Goal: Information Seeking & Learning: Learn about a topic

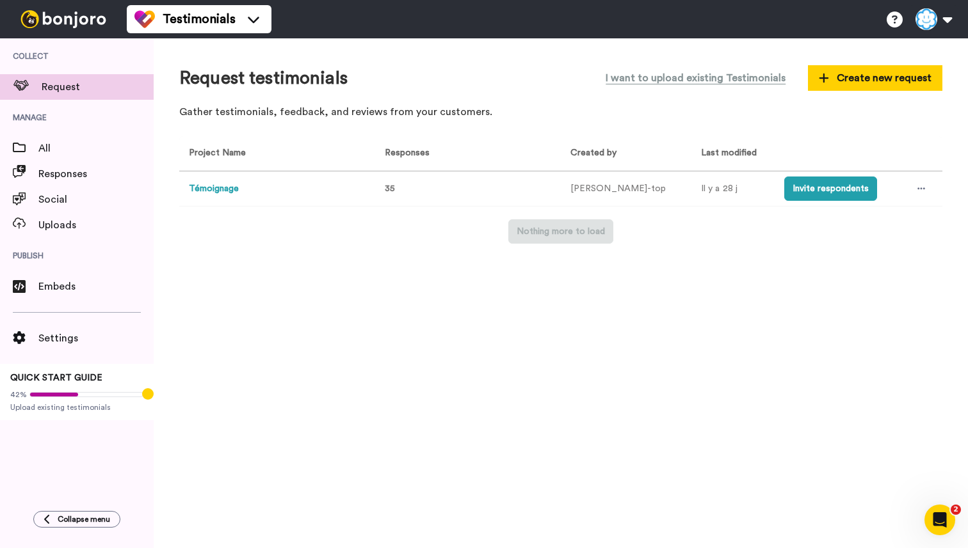
click at [218, 189] on button "Témoignage" at bounding box center [214, 188] width 50 height 13
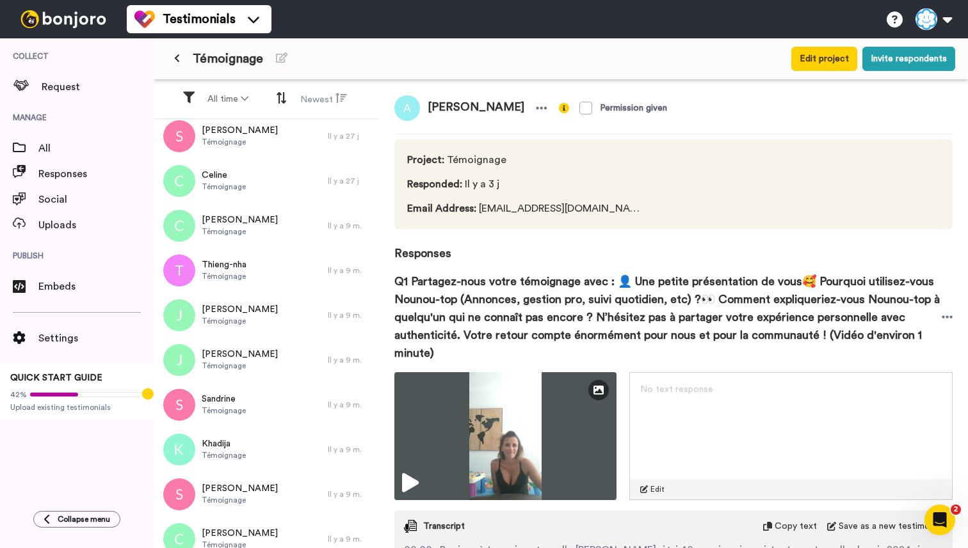
scroll to position [676, 0]
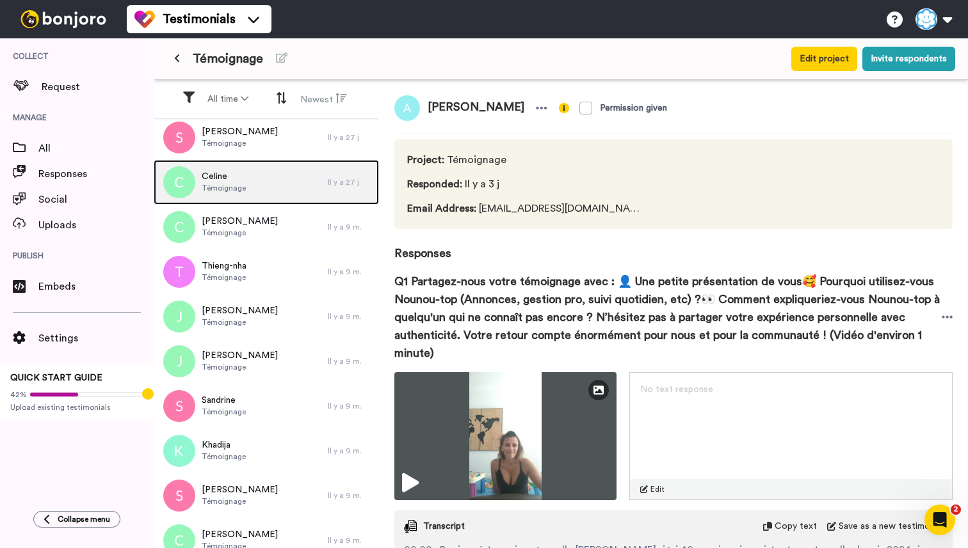
click at [276, 198] on div "Celine Témoignage" at bounding box center [241, 182] width 174 height 45
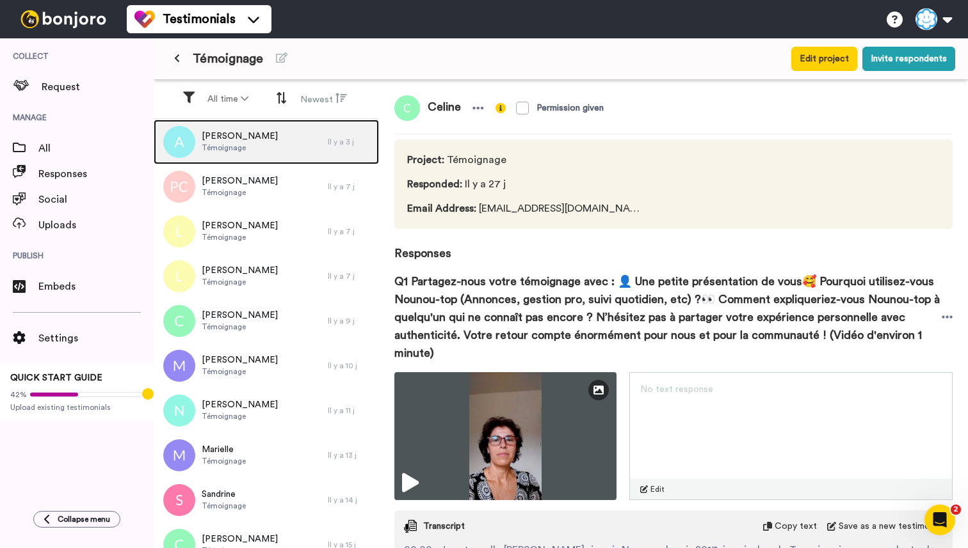
click at [265, 150] on div "Adeline Témoignage" at bounding box center [241, 142] width 174 height 45
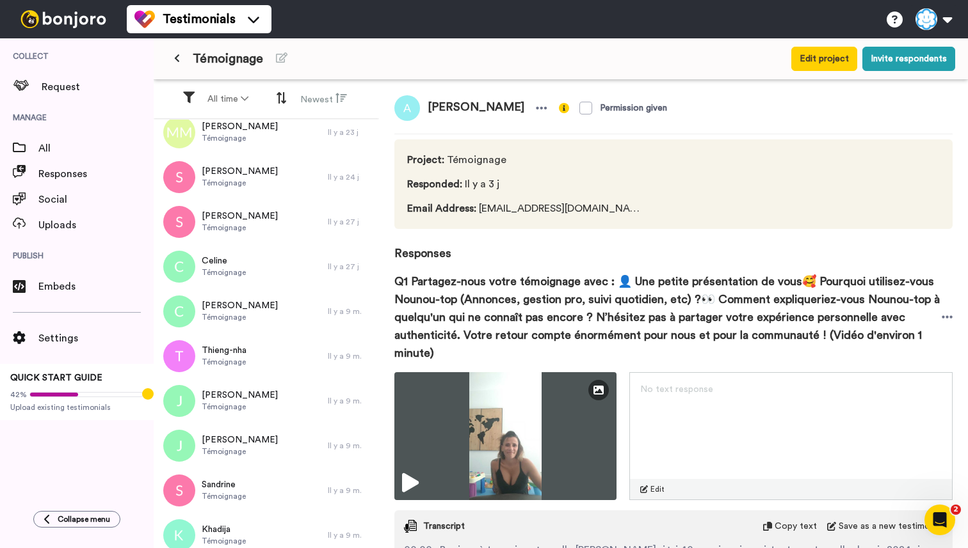
scroll to position [635, 0]
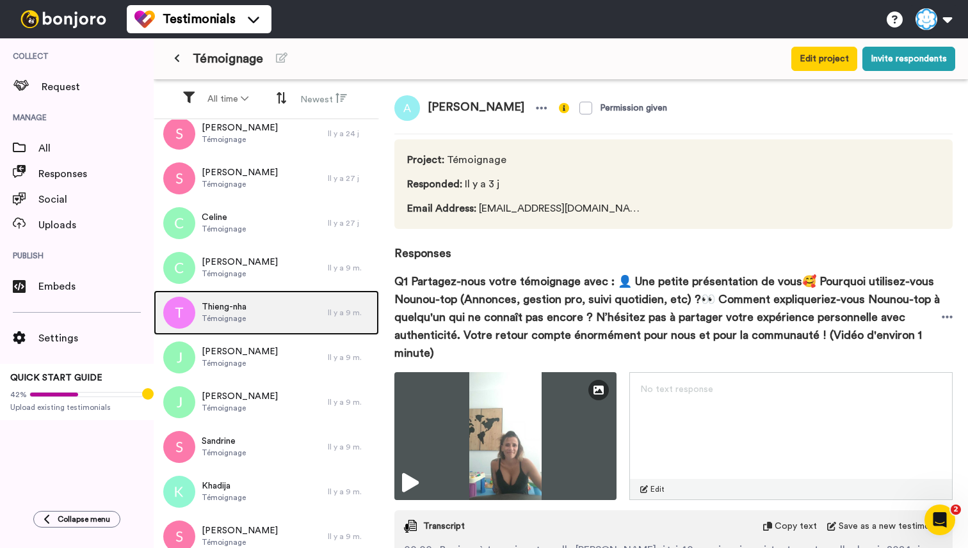
click at [277, 327] on div "Thieng-nha Témoignage" at bounding box center [241, 313] width 174 height 45
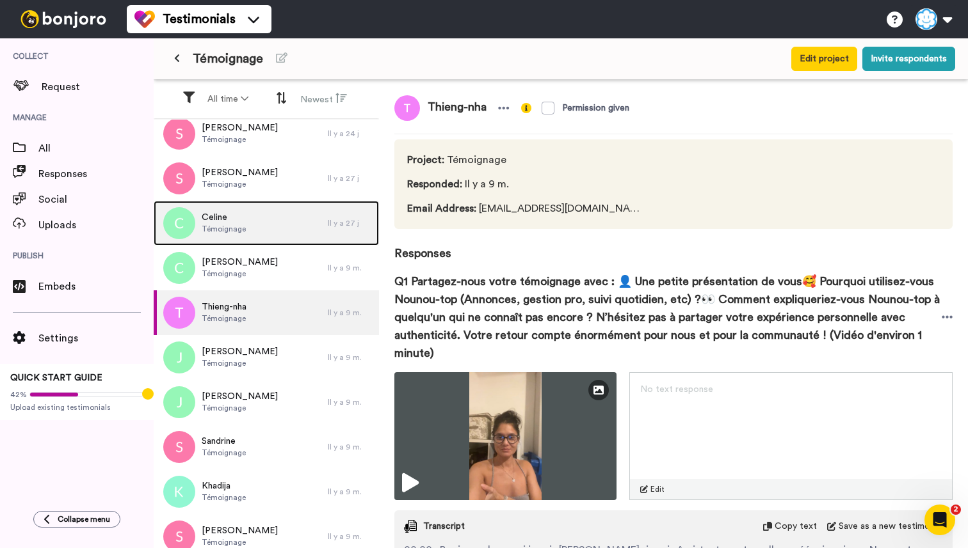
click at [294, 239] on div "Celine Témoignage" at bounding box center [241, 223] width 174 height 45
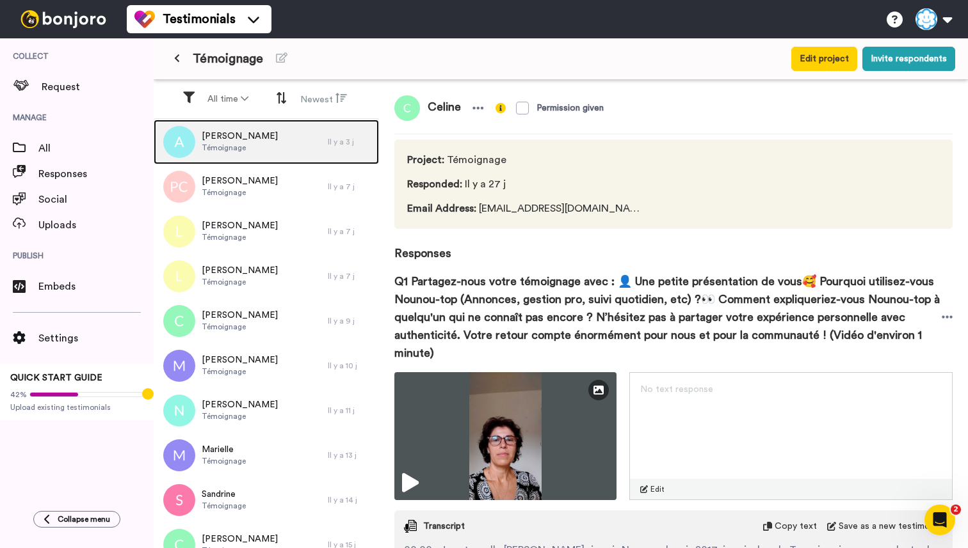
click at [233, 157] on div "Adeline Témoignage" at bounding box center [241, 142] width 174 height 45
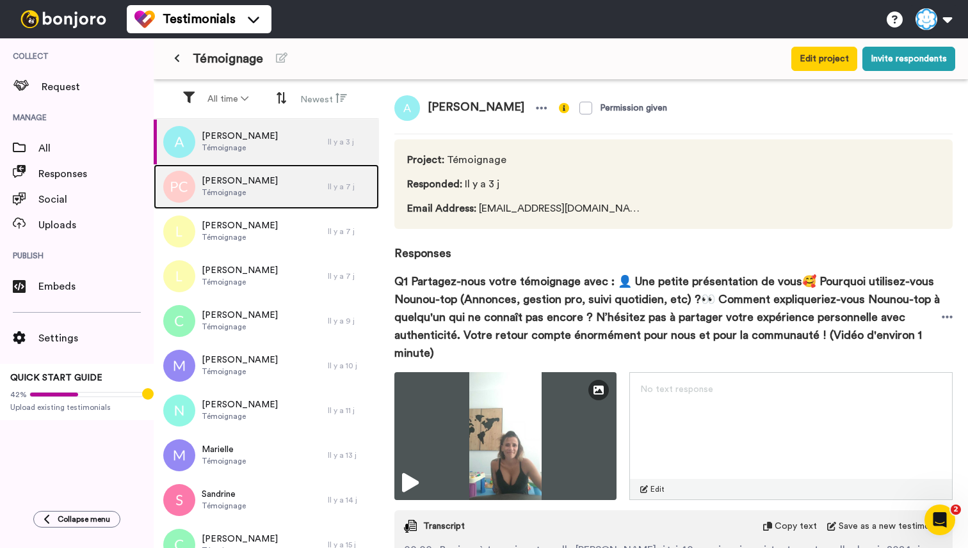
click at [228, 178] on span "[PERSON_NAME]" at bounding box center [240, 181] width 76 height 13
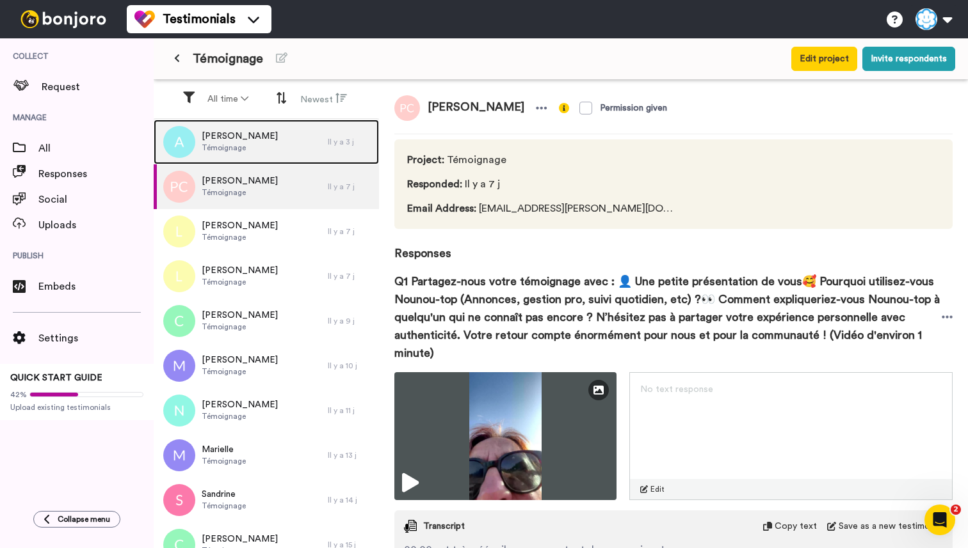
click at [255, 145] on div "Adeline Témoignage" at bounding box center [241, 142] width 174 height 45
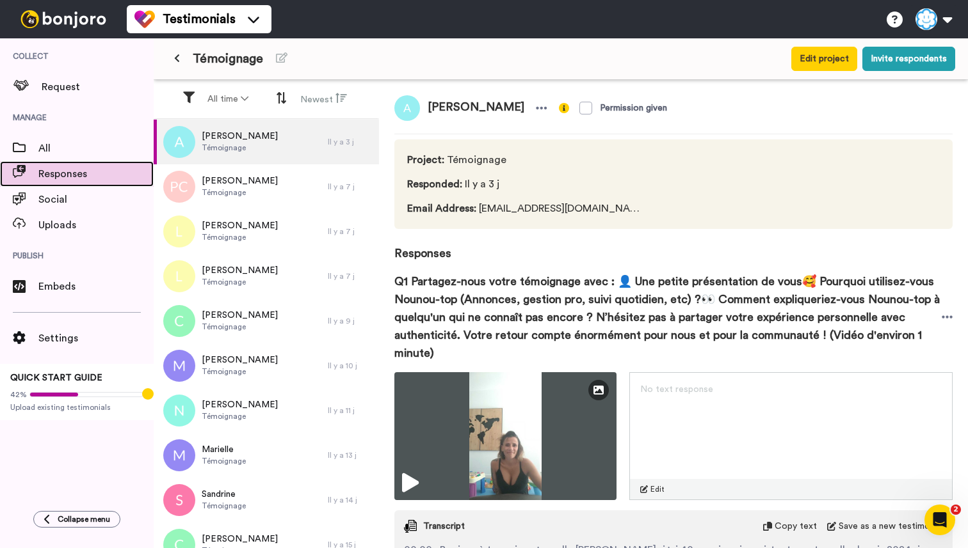
click at [87, 171] on span "Responses" at bounding box center [95, 173] width 115 height 15
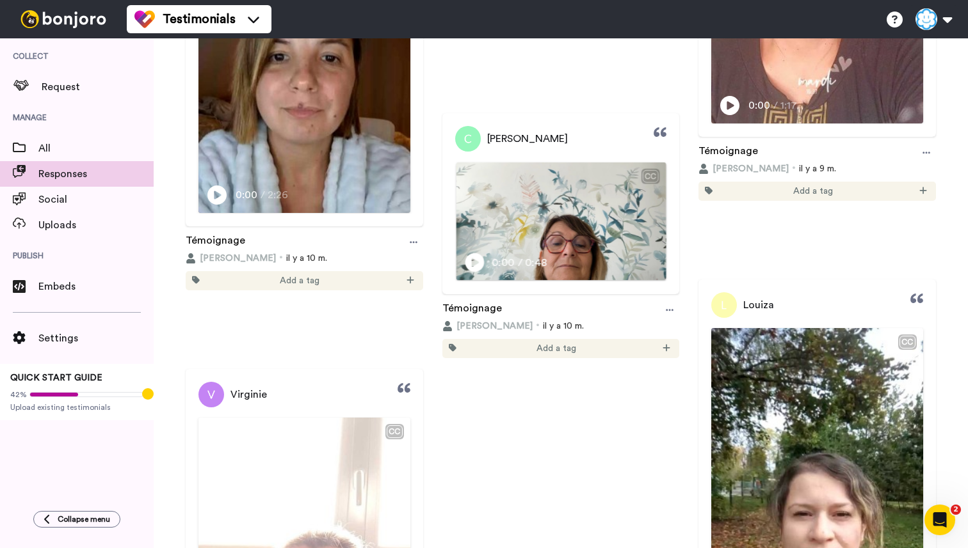
scroll to position [4677, 0]
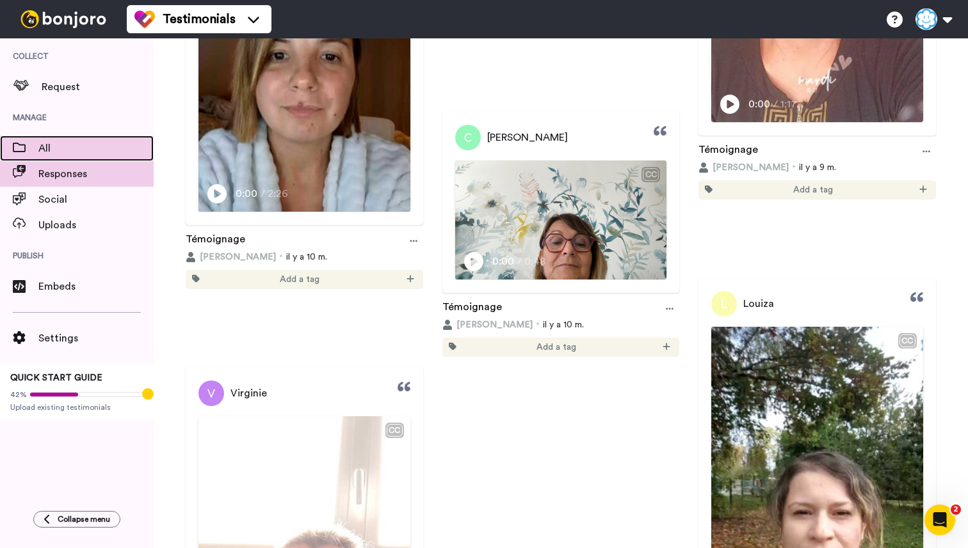
click at [45, 139] on div "All" at bounding box center [77, 149] width 154 height 26
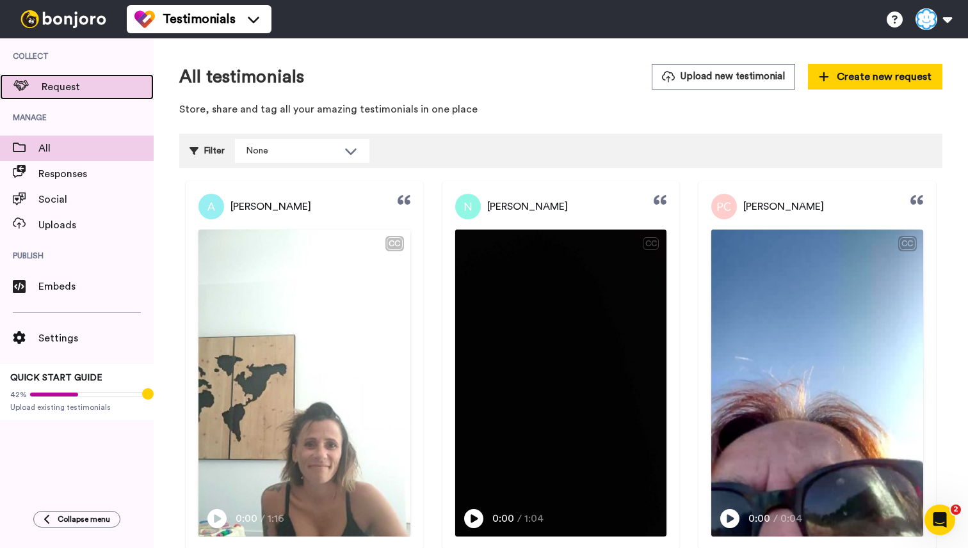
click at [65, 80] on span "Request" at bounding box center [98, 86] width 112 height 15
